Goal: Transaction & Acquisition: Purchase product/service

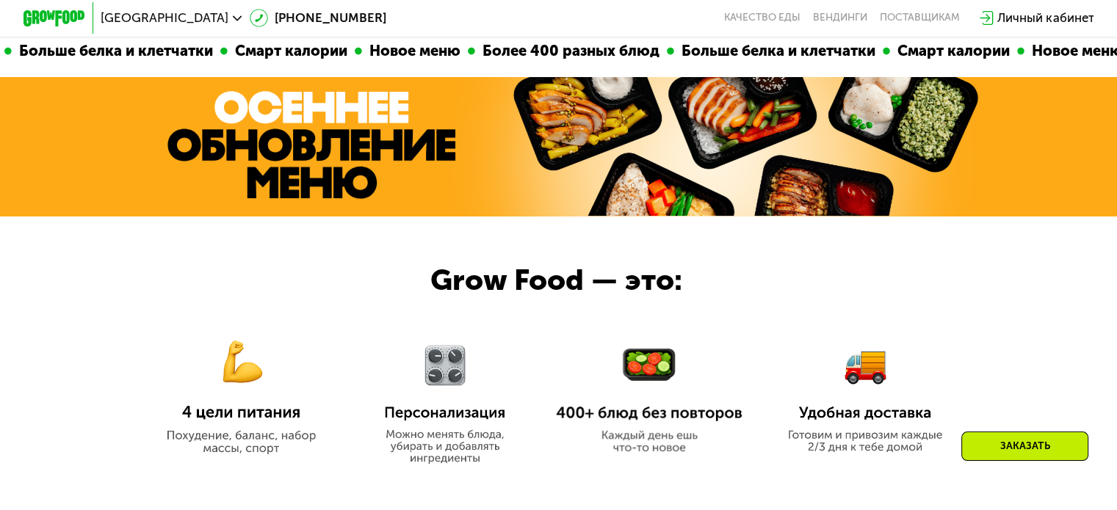
scroll to position [220, 0]
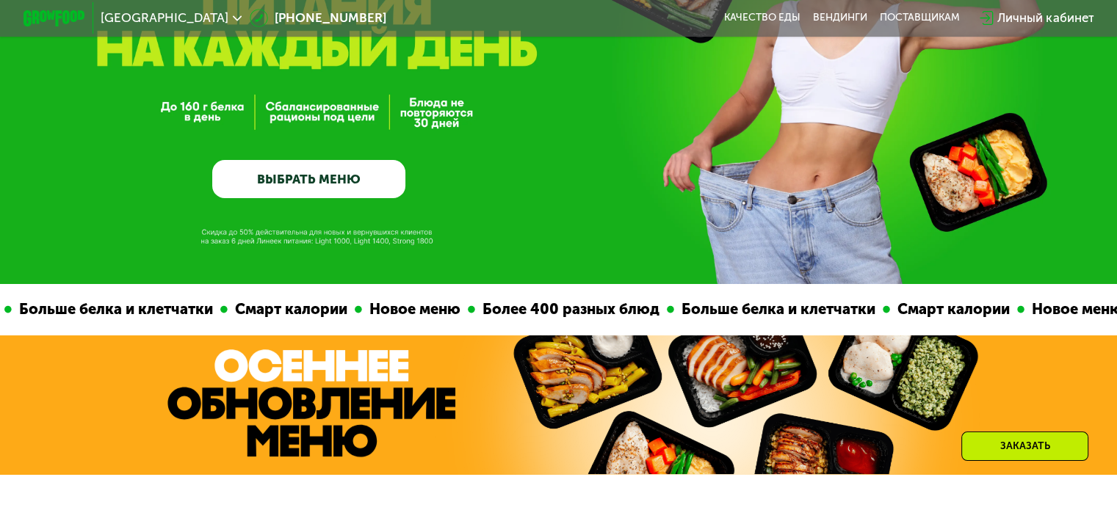
click at [269, 185] on link "ВЫБРАТЬ МЕНЮ" at bounding box center [308, 179] width 193 height 39
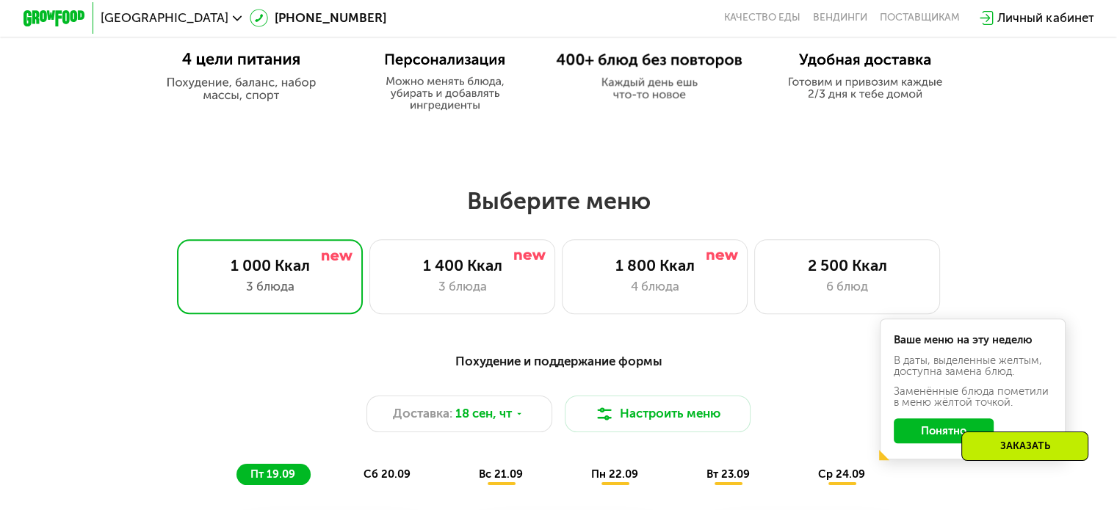
scroll to position [987, 0]
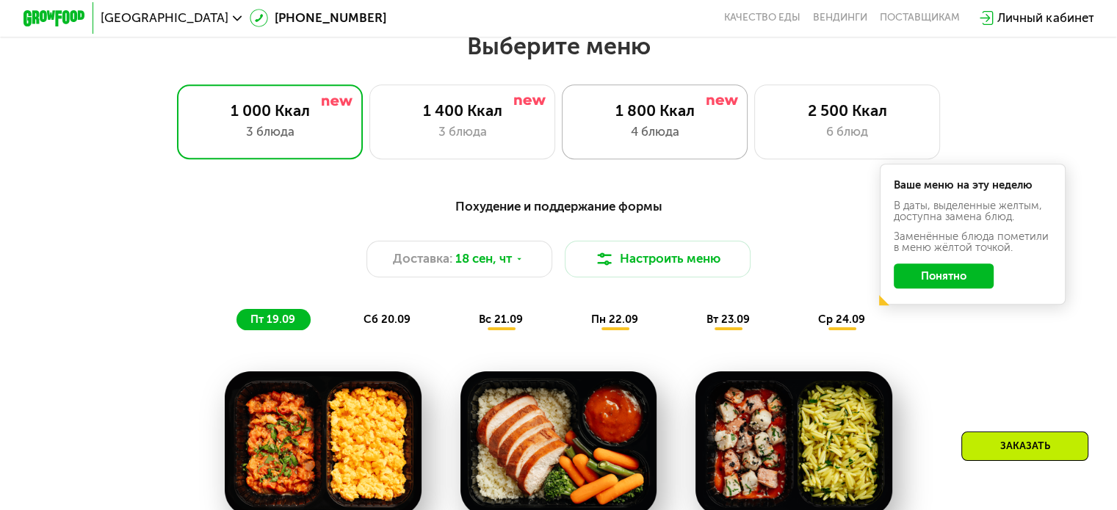
click at [670, 137] on div "4 блюда" at bounding box center [654, 132] width 153 height 18
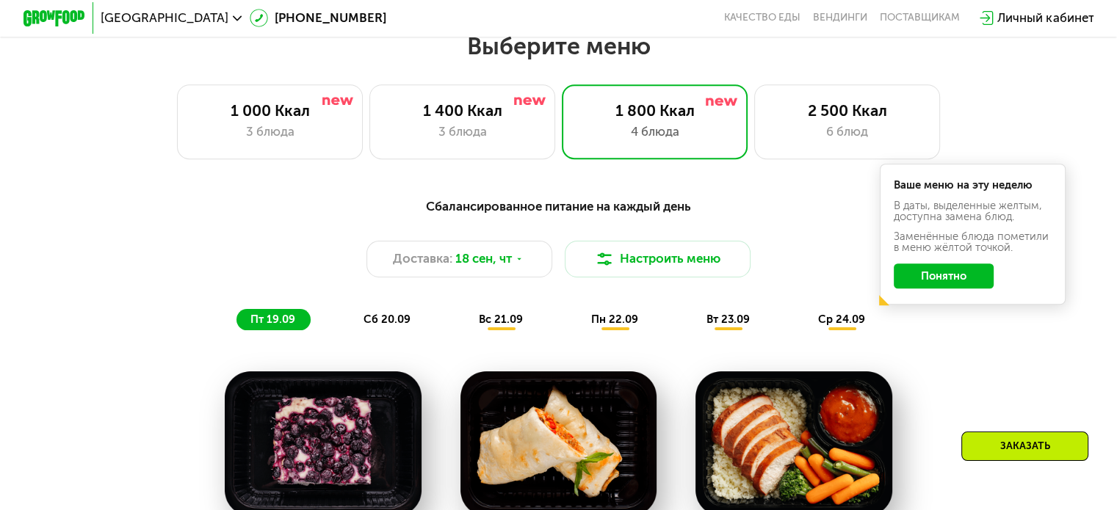
click at [931, 276] on button "Понятно" at bounding box center [943, 276] width 100 height 25
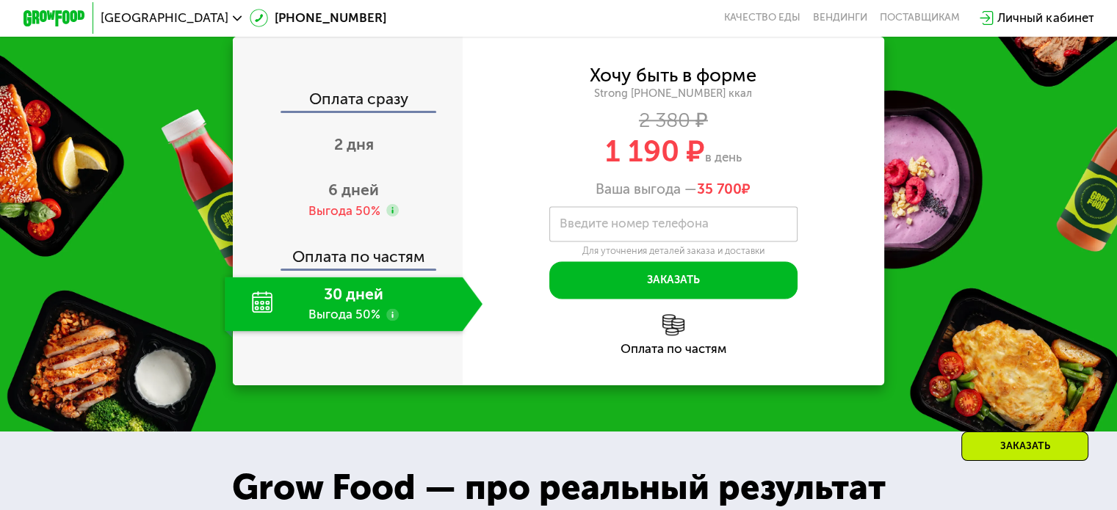
scroll to position [1941, 0]
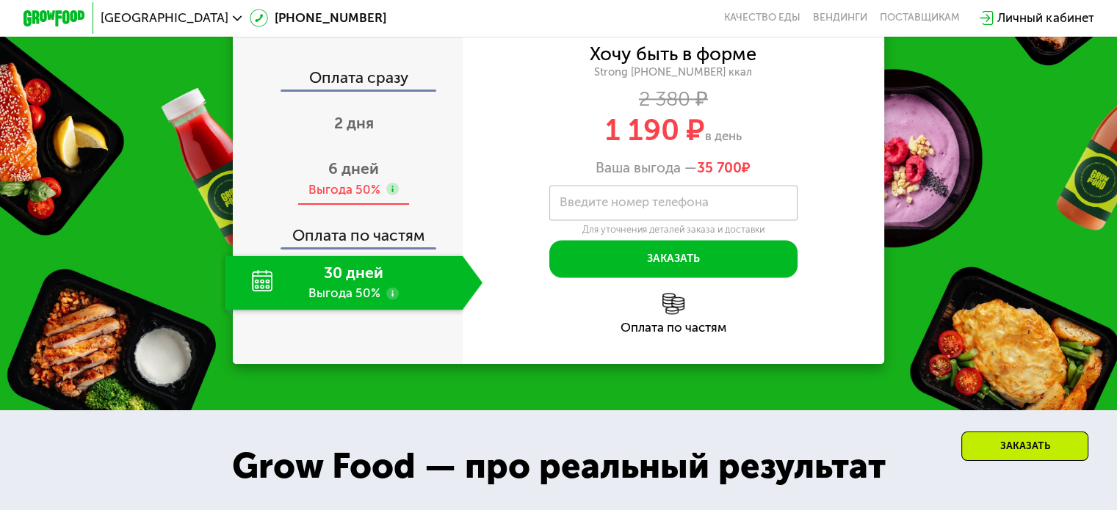
click at [367, 178] on span "6 дней" at bounding box center [353, 168] width 51 height 18
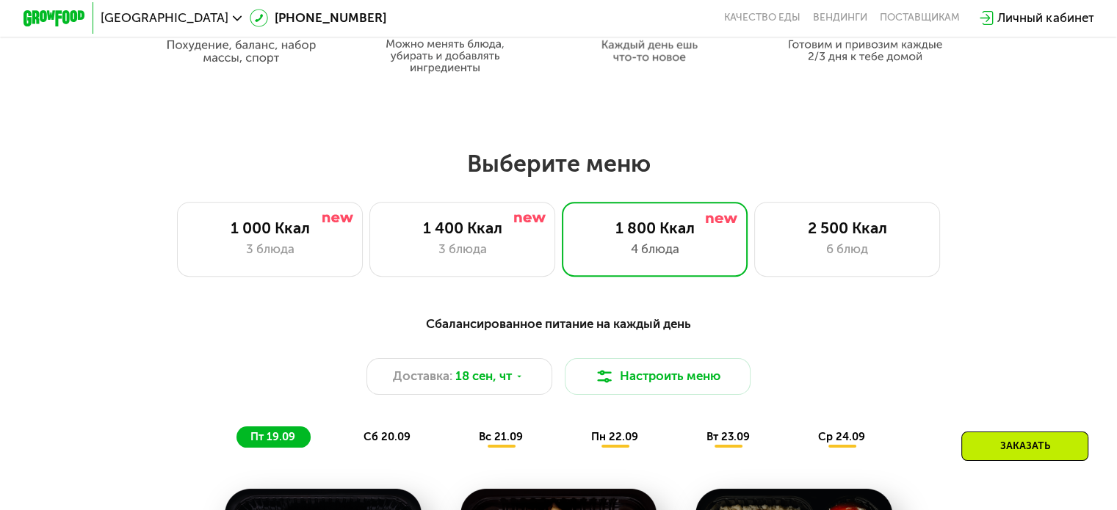
scroll to position [734, 0]
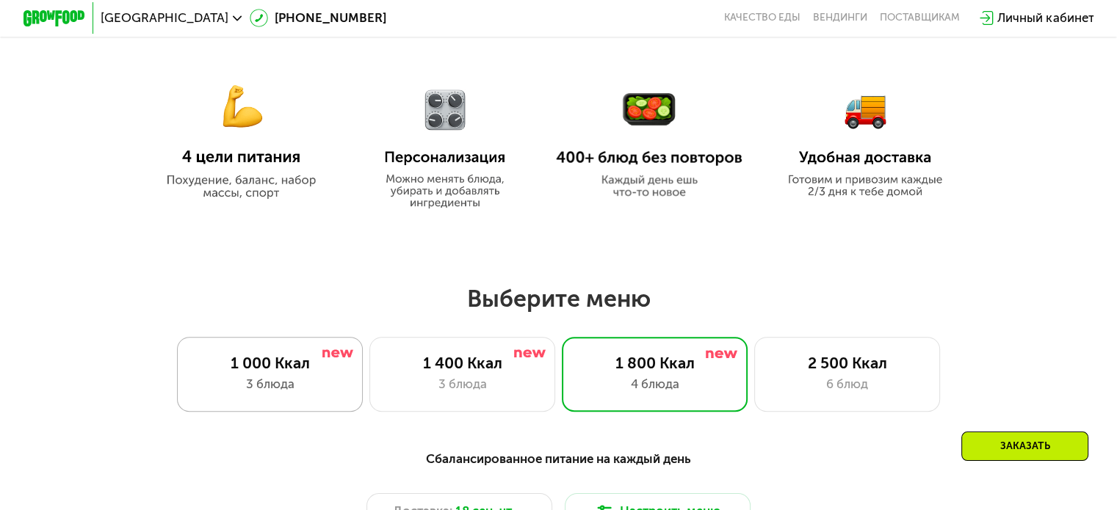
click at [292, 369] on div "1 000 Ккал" at bounding box center [269, 363] width 153 height 18
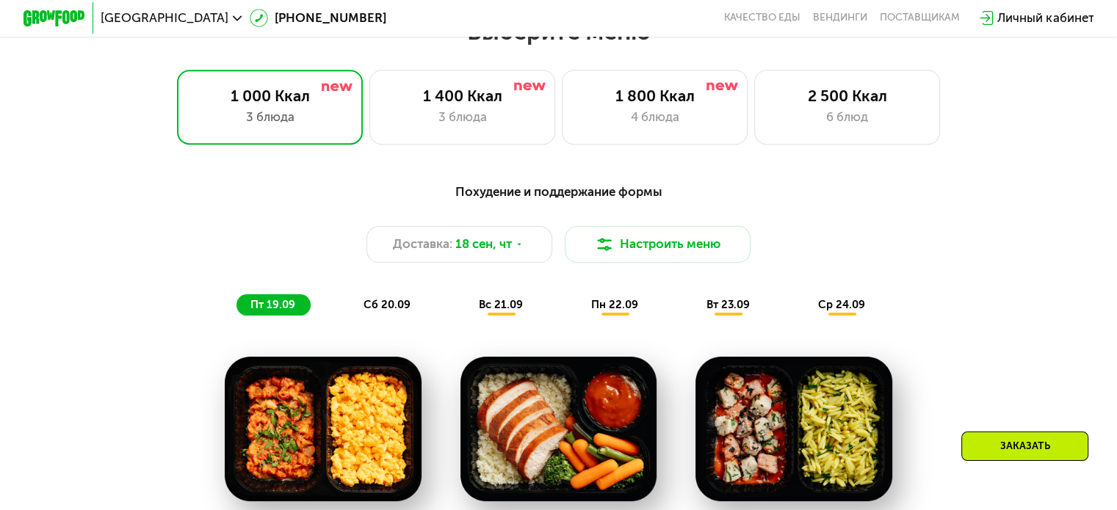
scroll to position [954, 0]
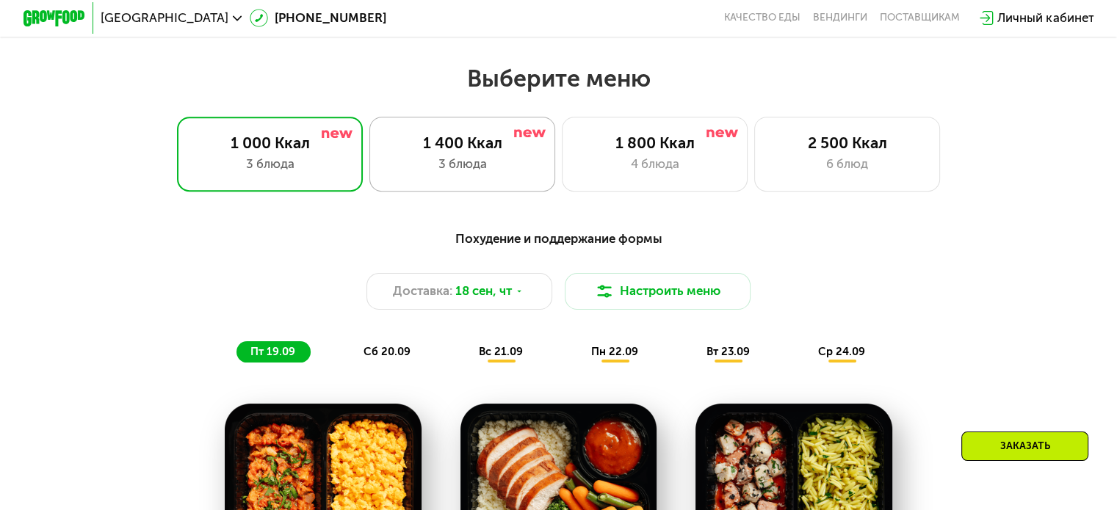
click at [454, 147] on div "1 400 Ккал" at bounding box center [461, 143] width 153 height 18
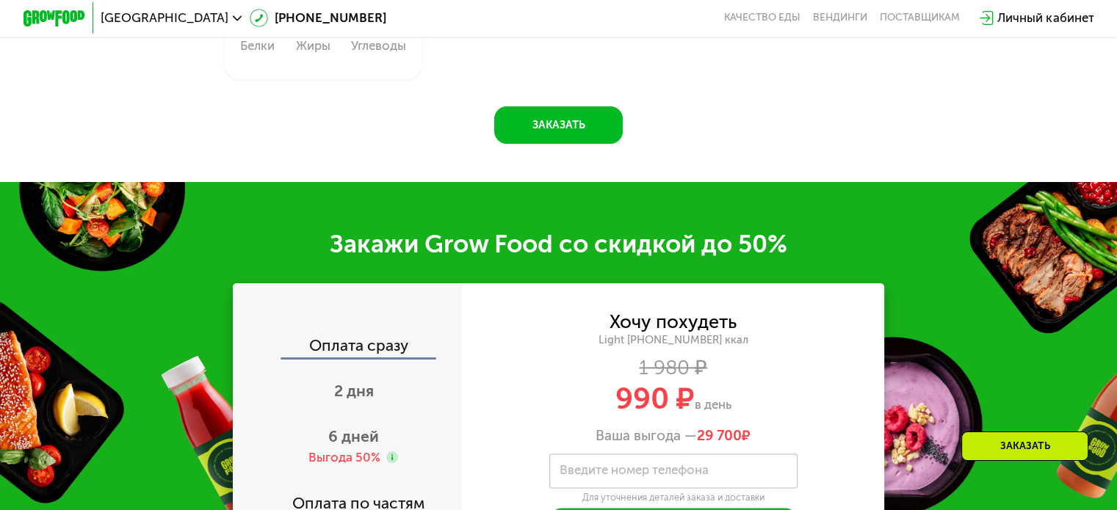
scroll to position [1909, 0]
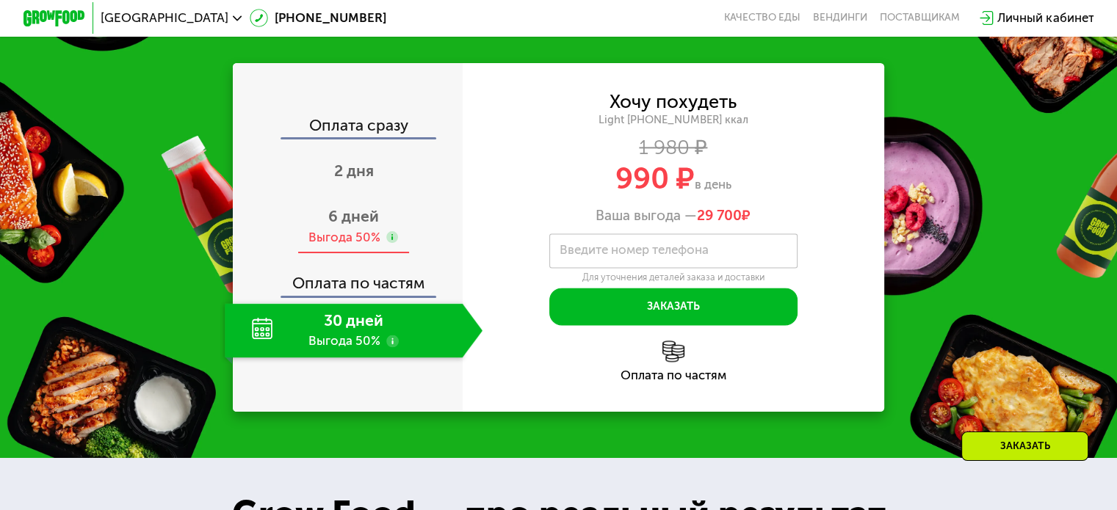
click at [354, 209] on span "6 дней" at bounding box center [353, 216] width 51 height 18
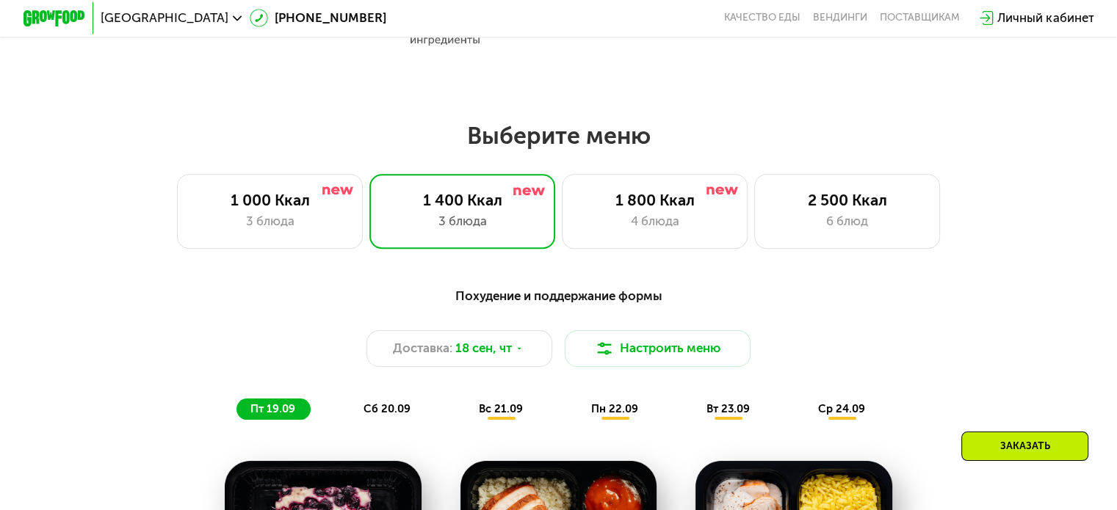
scroll to position [881, 0]
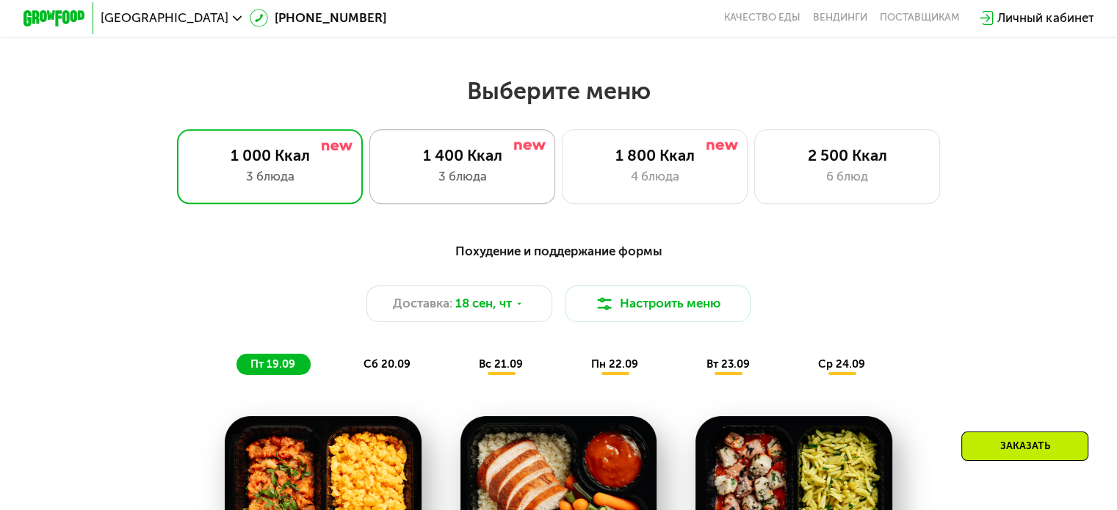
scroll to position [1175, 0]
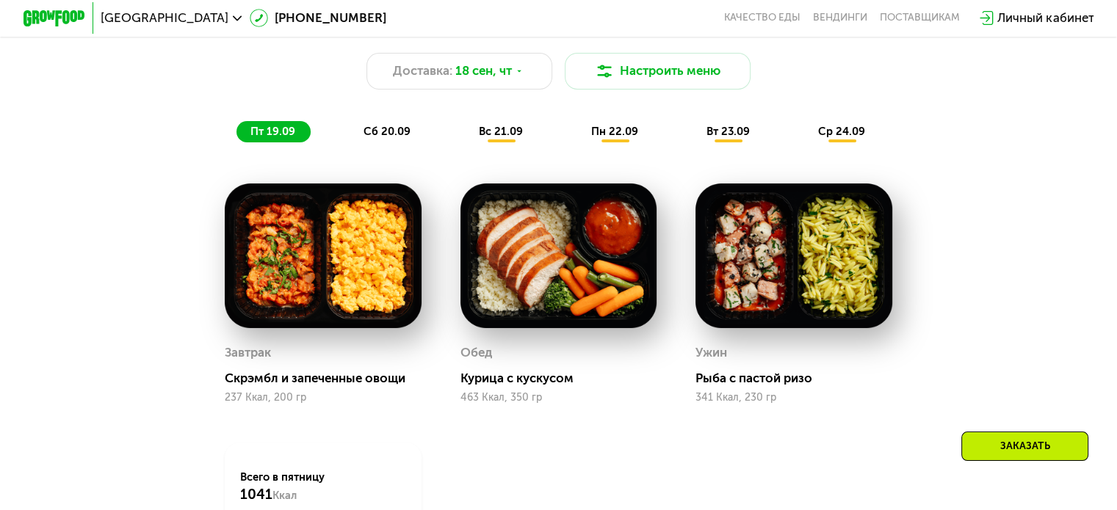
click at [373, 138] on span "сб 20.09" at bounding box center [386, 131] width 47 height 13
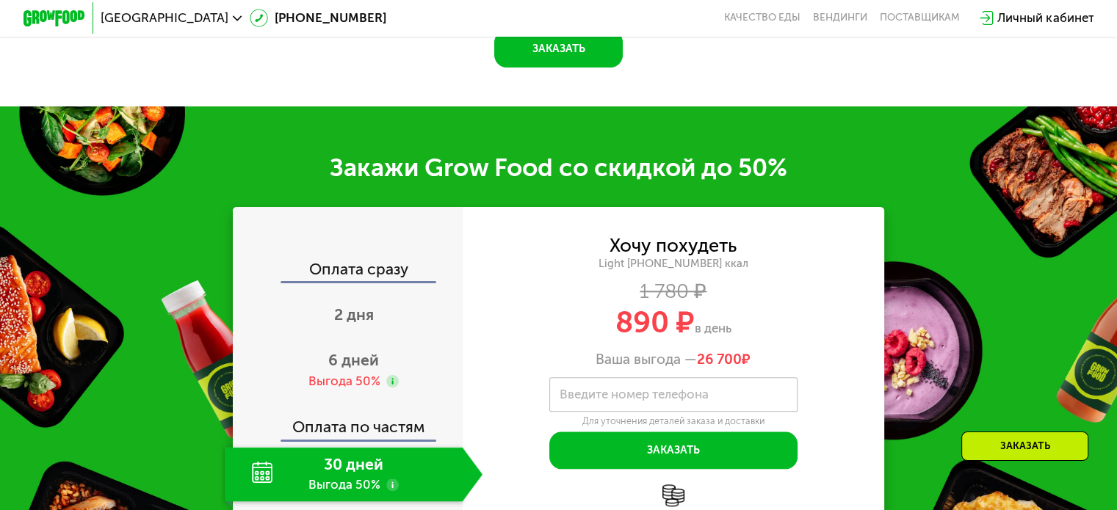
scroll to position [1835, 0]
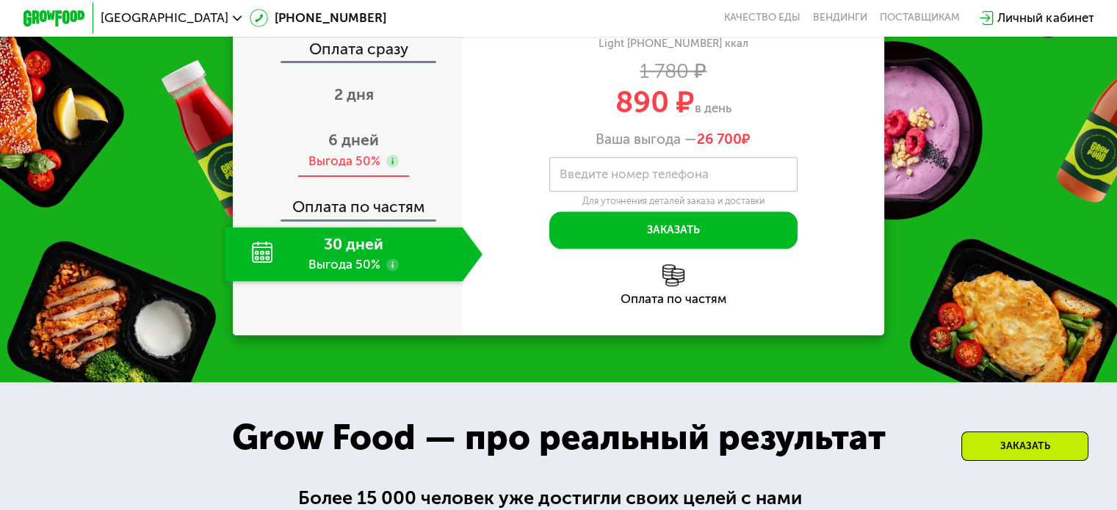
click at [367, 149] on span "6 дней" at bounding box center [353, 140] width 51 height 18
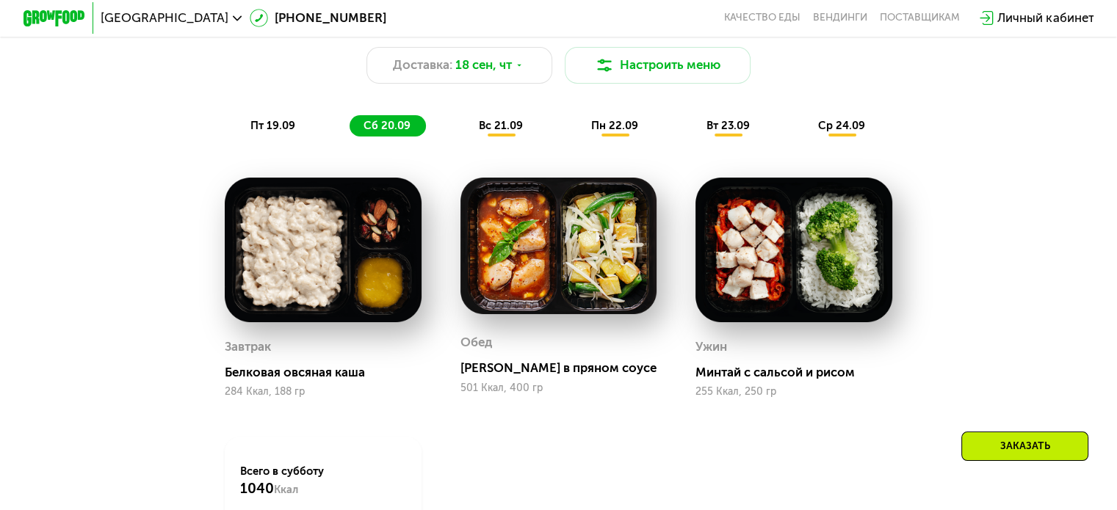
scroll to position [954, 0]
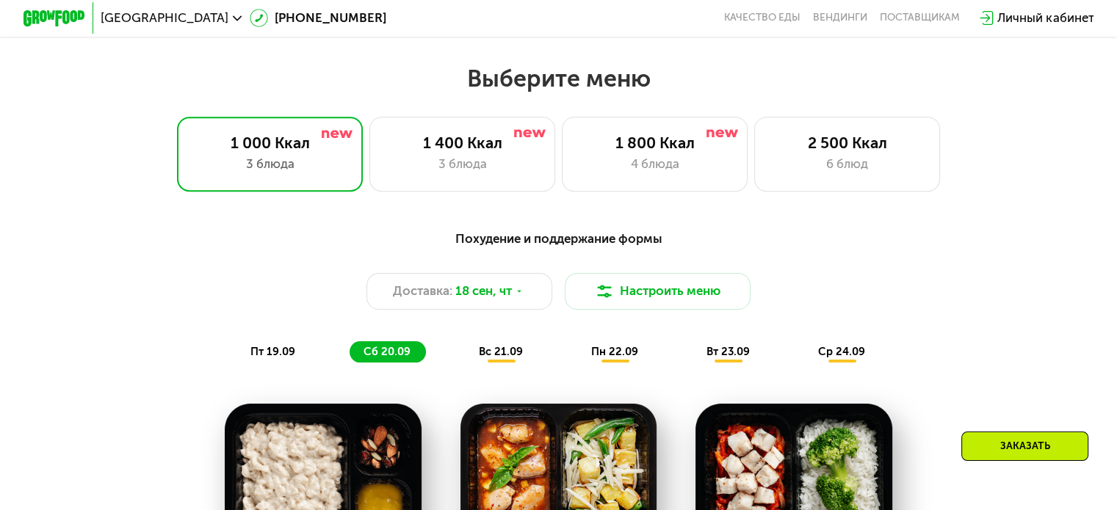
drag, startPoint x: 1018, startPoint y: 4, endPoint x: 764, endPoint y: 78, distance: 264.4
click at [764, 78] on h2 "Выберите меню" at bounding box center [559, 78] width 1018 height 29
drag, startPoint x: 1112, startPoint y: 0, endPoint x: 793, endPoint y: 233, distance: 395.2
click at [793, 233] on div "Похудение и поддержание формы Доставка: 18 сен, чт Настроить меню пт 19.09 сб 2…" at bounding box center [558, 296] width 937 height 153
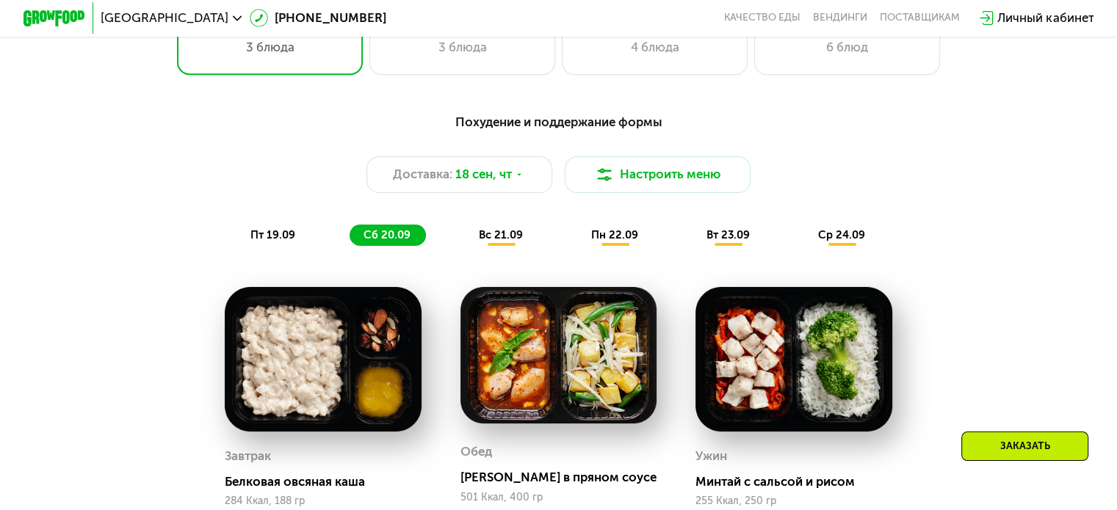
scroll to position [1248, 0]
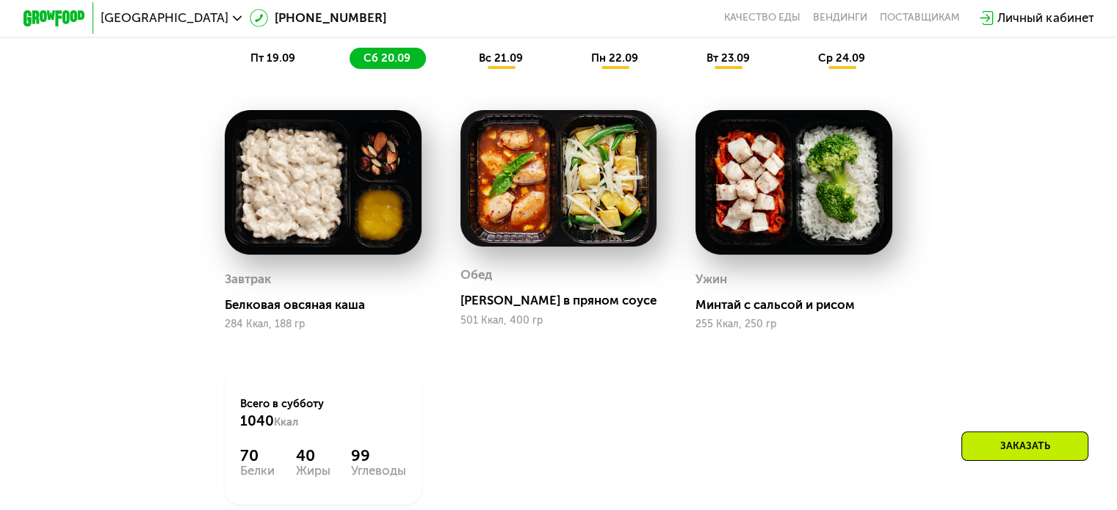
click at [479, 65] on span "вс 21.09" at bounding box center [501, 57] width 44 height 13
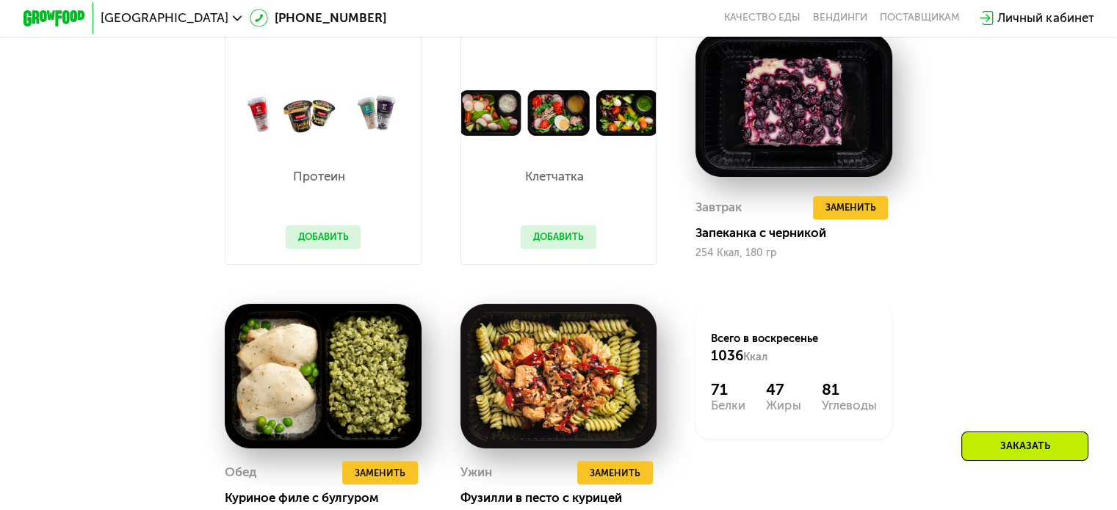
scroll to position [1395, 0]
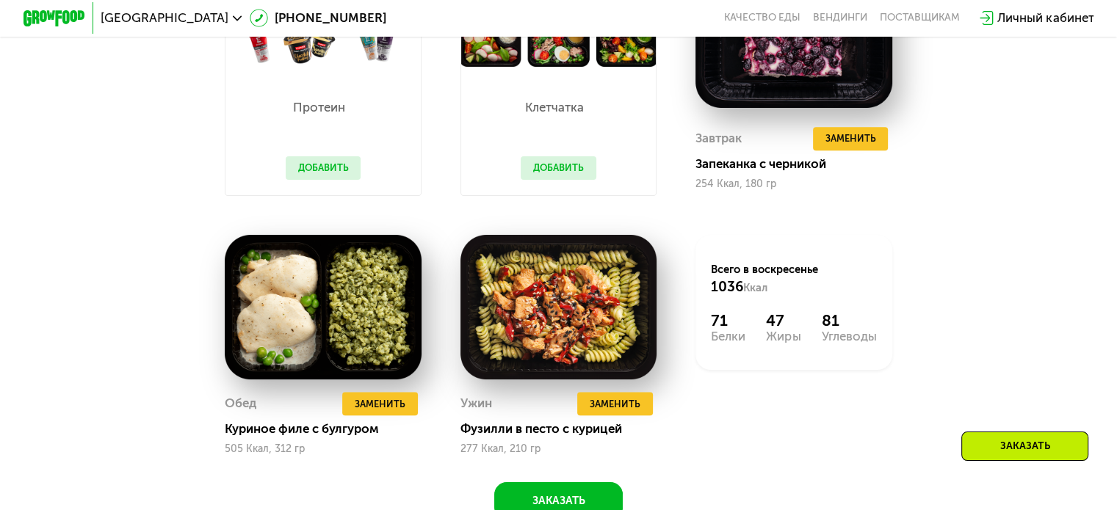
click at [556, 180] on button "Добавить" at bounding box center [559, 167] width 76 height 23
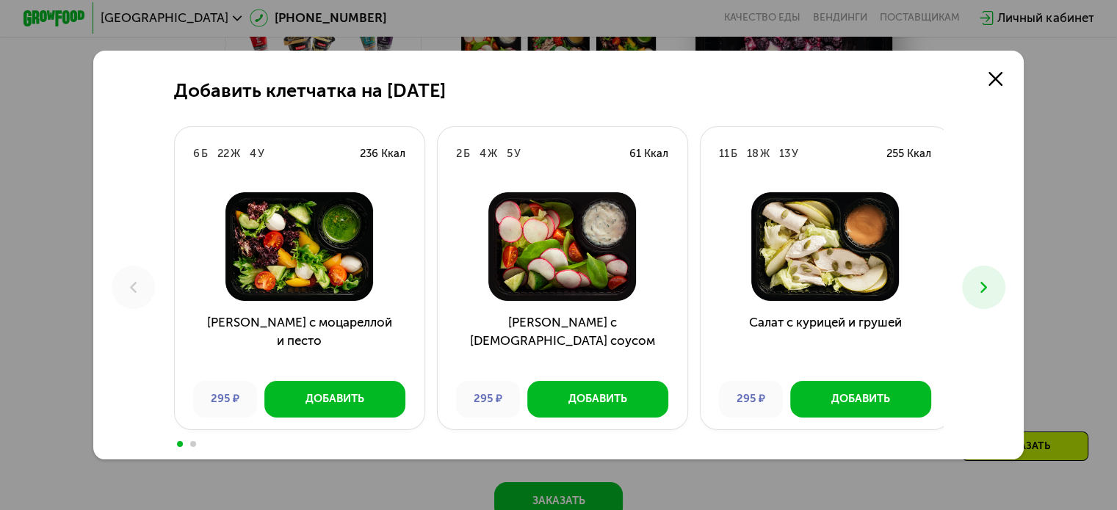
click at [989, 290] on icon at bounding box center [983, 287] width 18 height 18
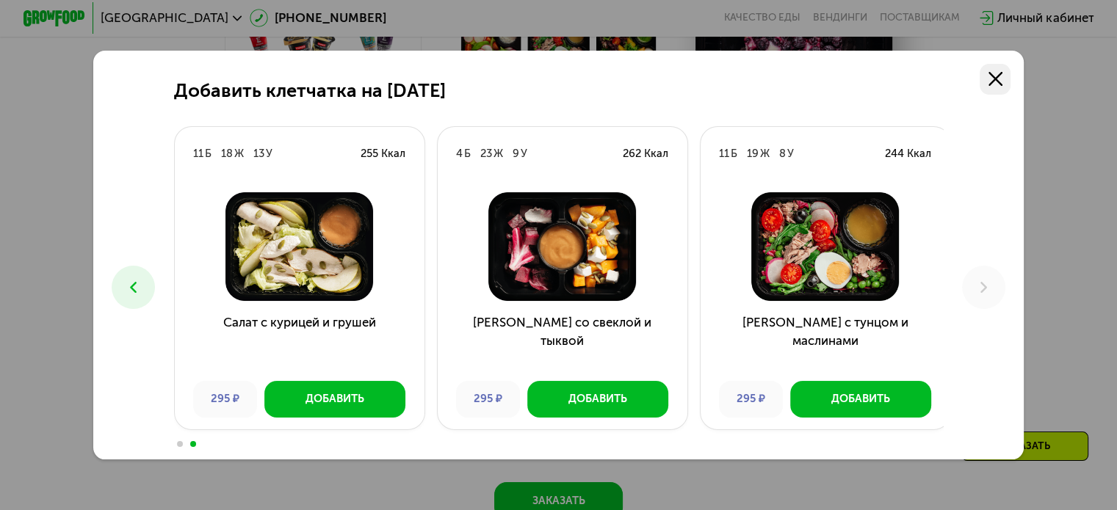
click at [1002, 77] on icon at bounding box center [995, 79] width 14 height 14
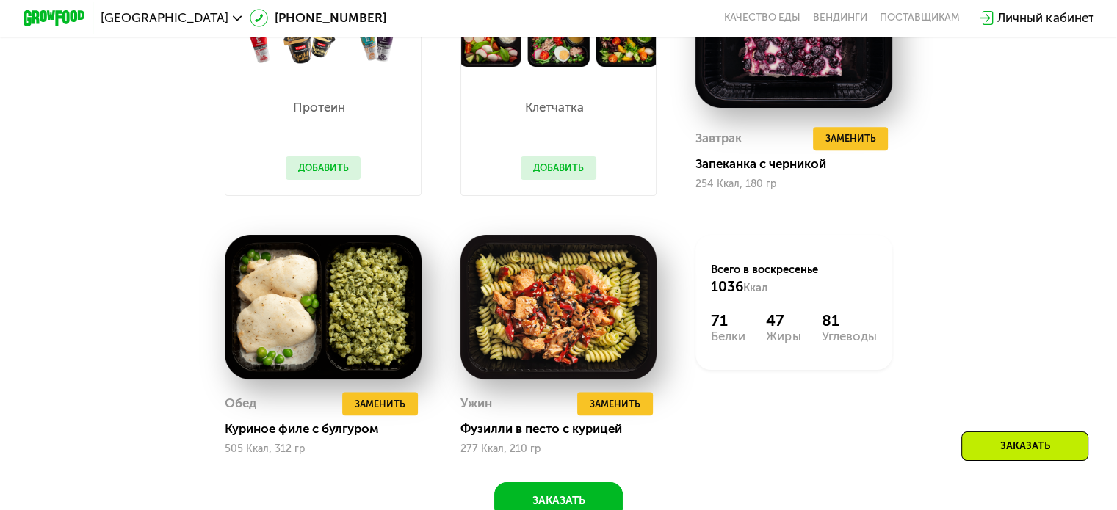
click at [335, 179] on button "Добавить" at bounding box center [324, 167] width 76 height 23
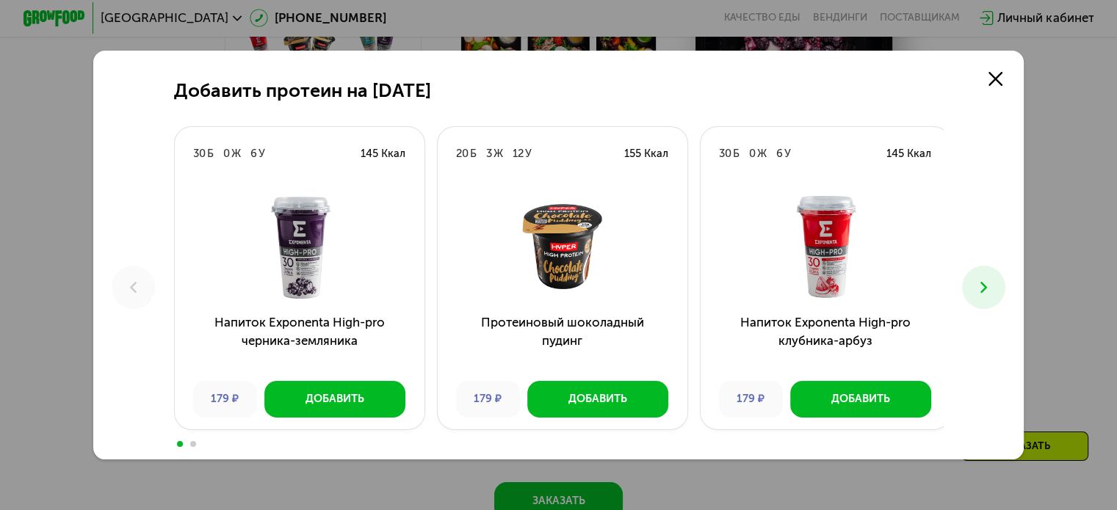
click at [985, 285] on icon at bounding box center [983, 287] width 18 height 18
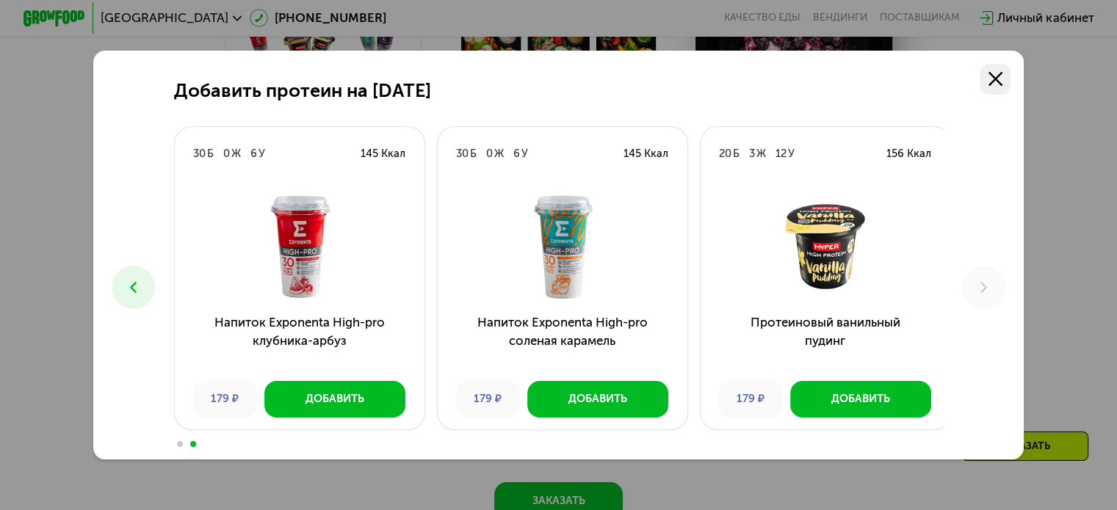
click at [998, 76] on icon at bounding box center [995, 79] width 14 height 14
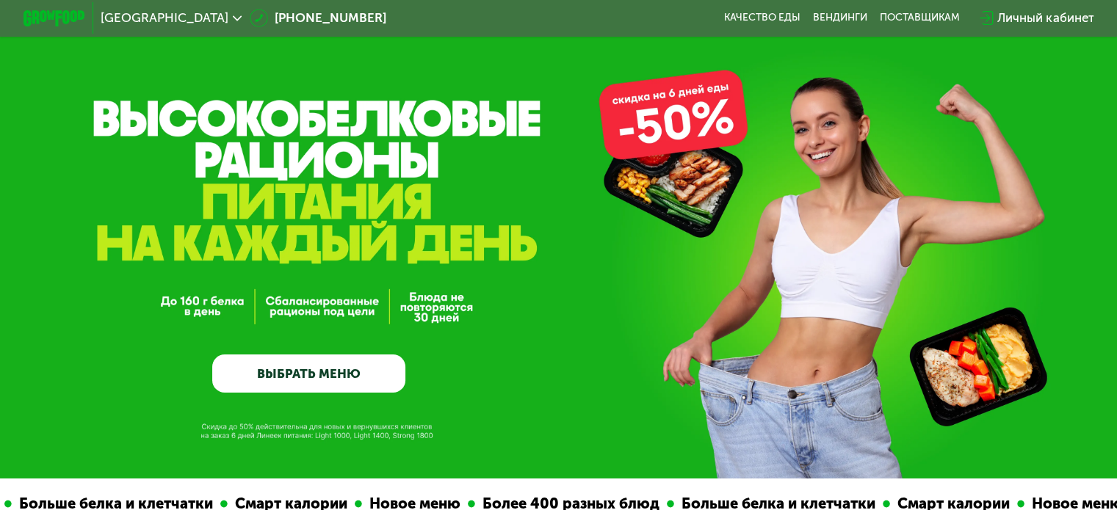
scroll to position [0, 0]
